Goal: Navigation & Orientation: Find specific page/section

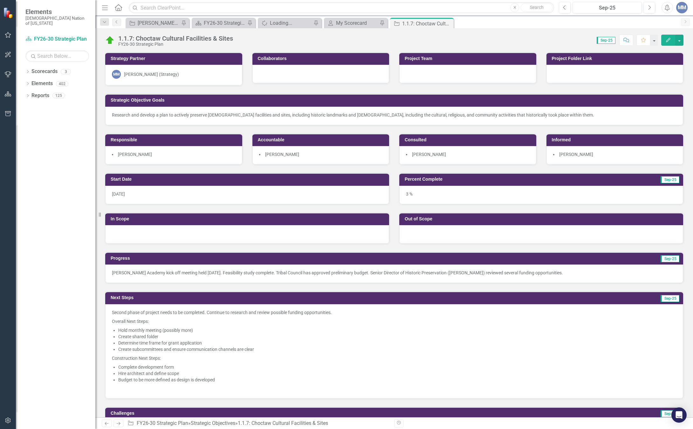
click at [69, 314] on div "Dropdown Scorecards 3 FY26-30 Strategic Plan Continuous Improvement FY26-30 Ope…" at bounding box center [55, 247] width 79 height 363
